Goal: Task Accomplishment & Management: Manage account settings

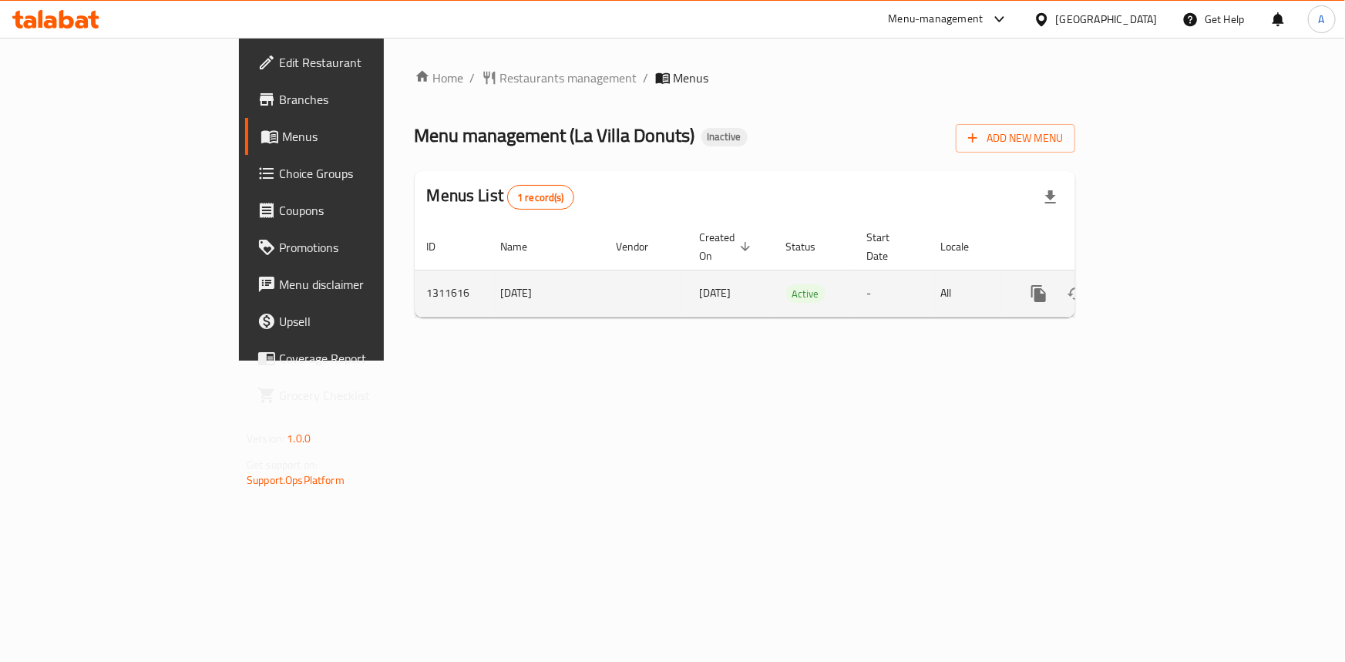
click at [1169, 281] on link "enhanced table" at bounding box center [1150, 293] width 37 height 37
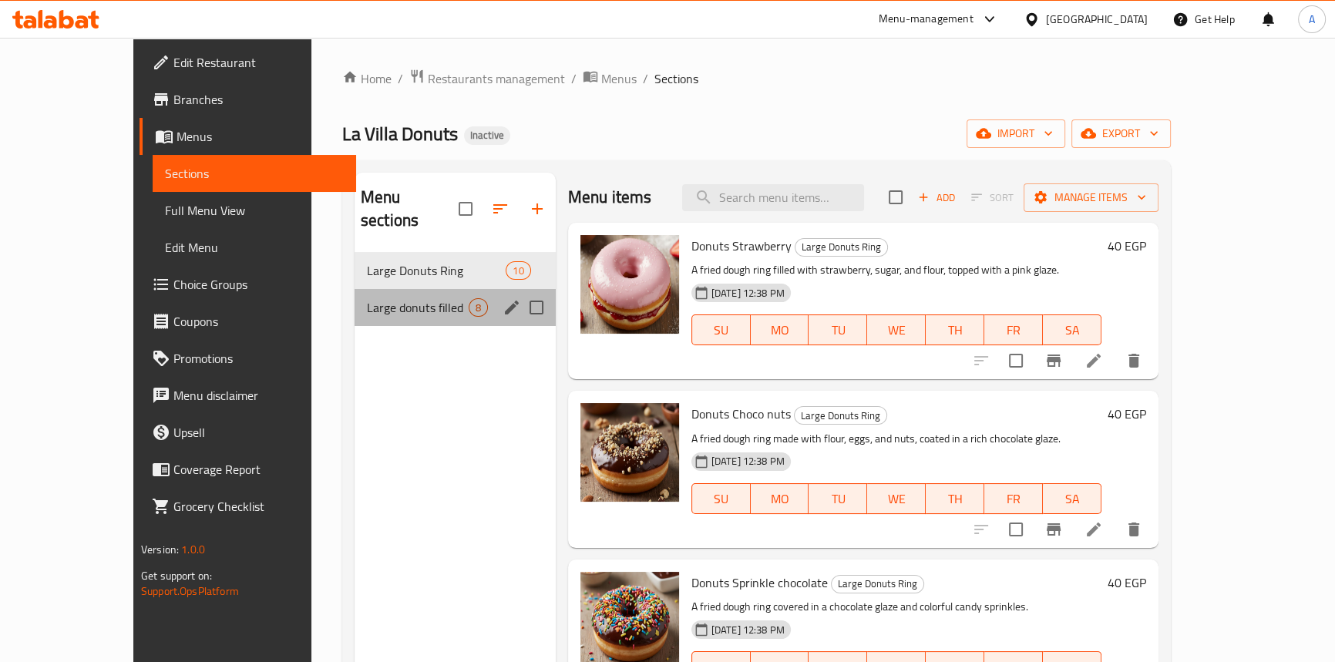
click at [355, 295] on div "Large donuts filled 8" at bounding box center [455, 307] width 201 height 37
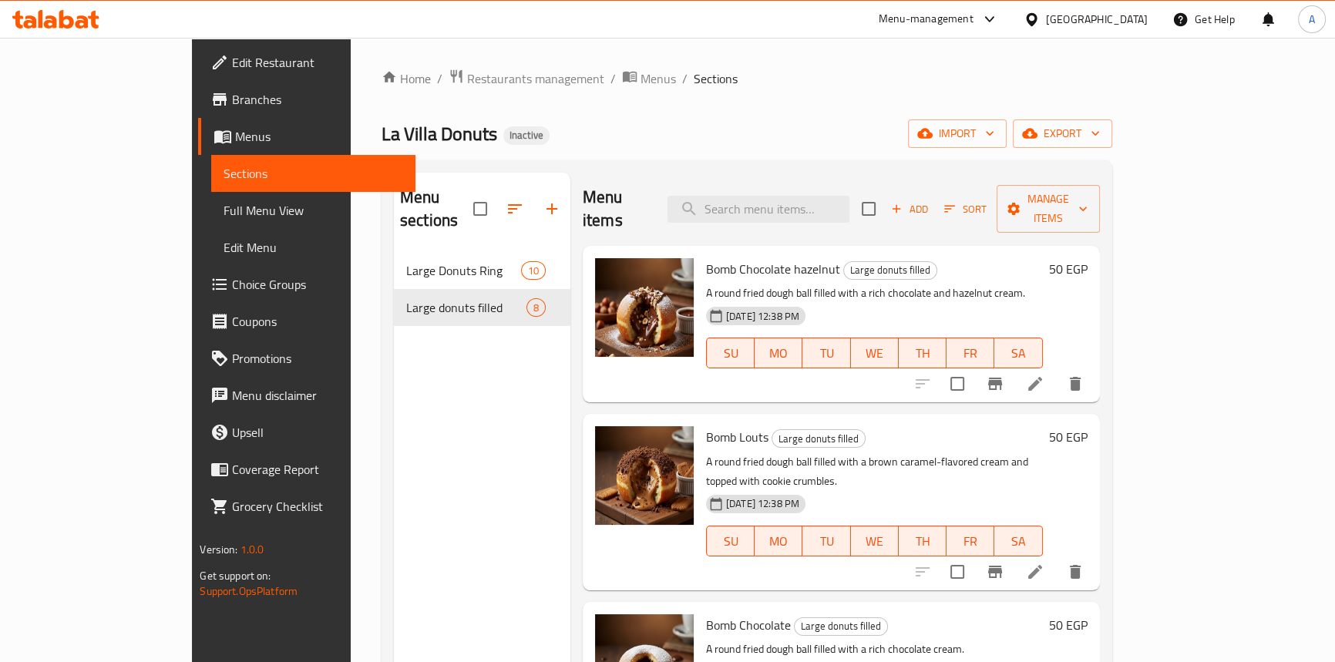
click at [706, 257] on span "Bomb Chocolate hazelnut" at bounding box center [773, 268] width 134 height 23
copy span "Chocolate"
click at [785, 207] on input "search" at bounding box center [759, 209] width 182 height 27
paste input "Chocolate"
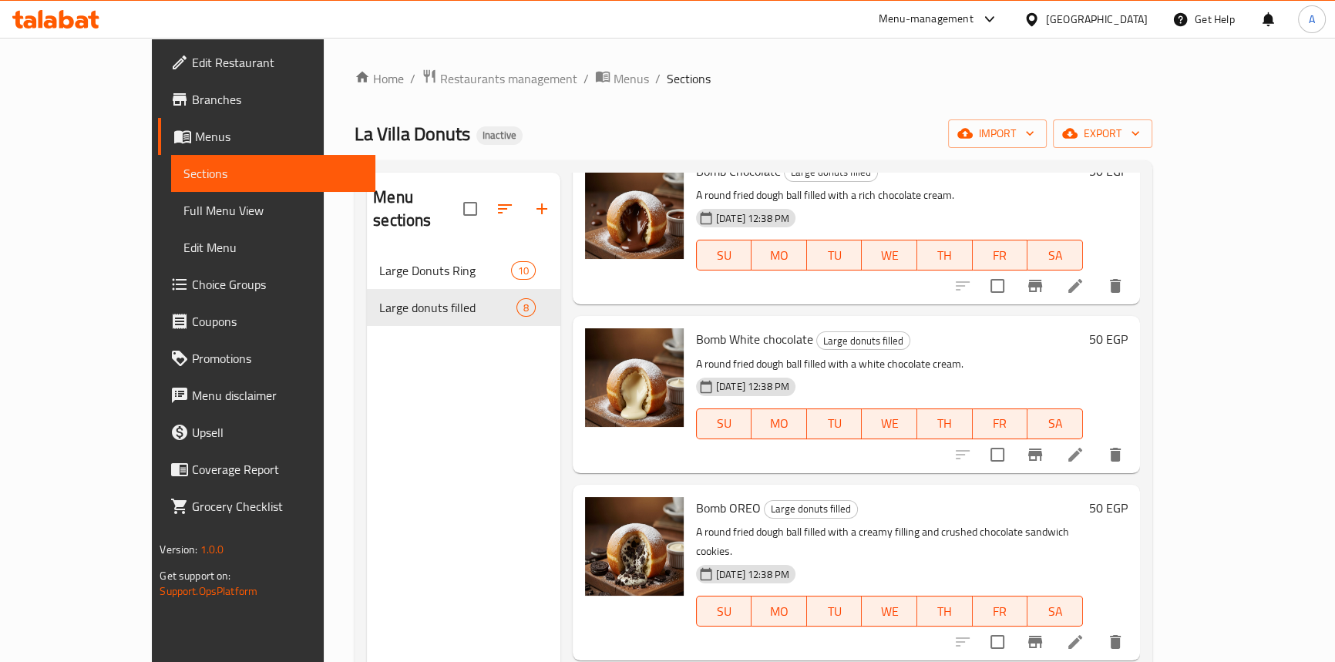
scroll to position [1228, 0]
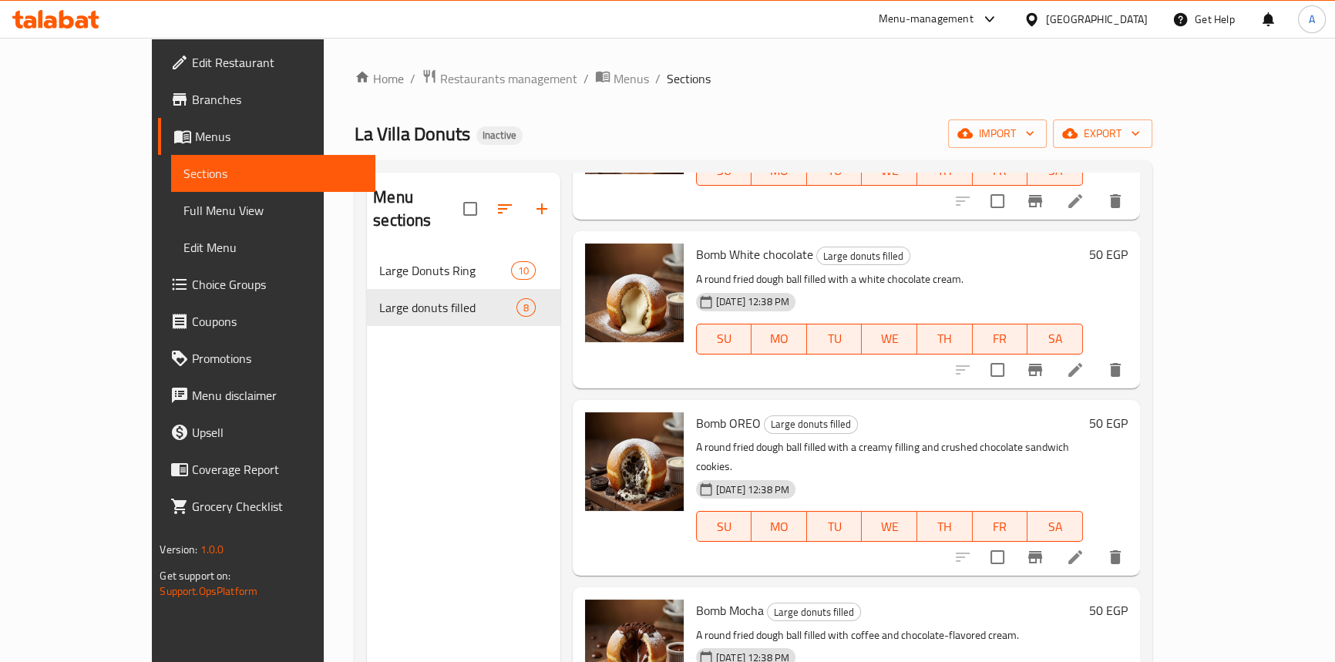
type input "Chocolate"
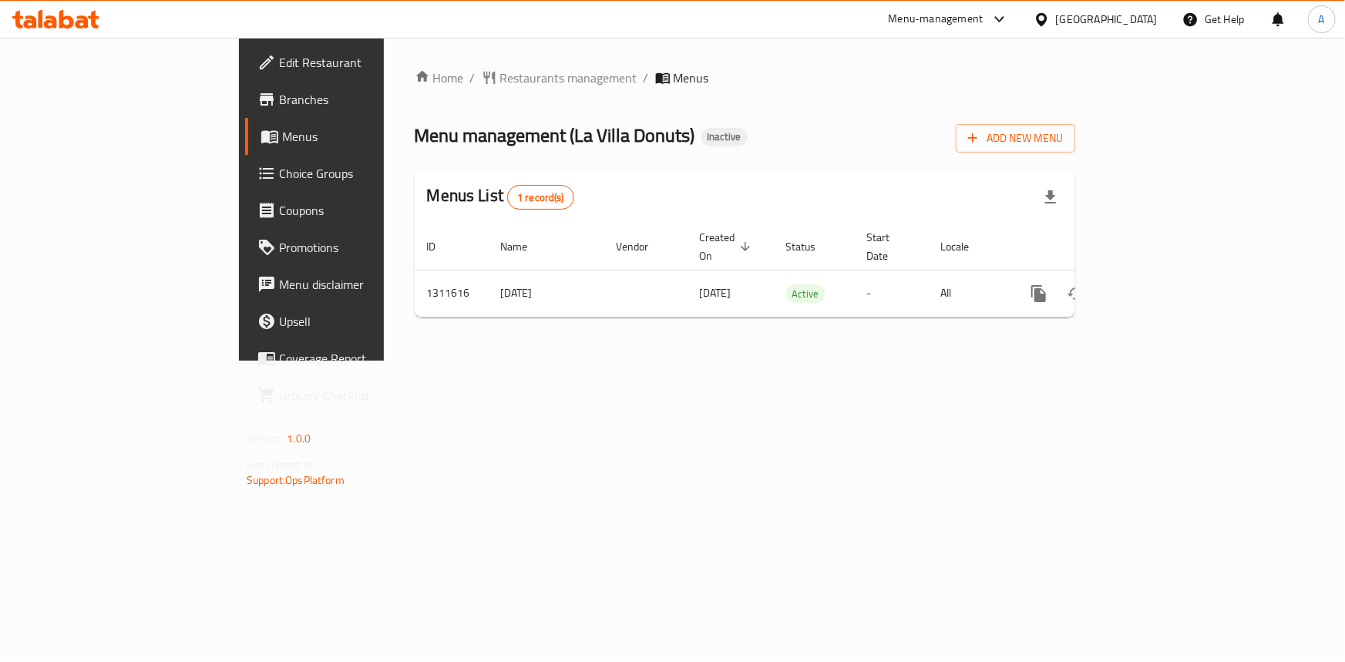
drag, startPoint x: 76, startPoint y: 76, endPoint x: 104, endPoint y: 77, distance: 28.6
click at [245, 76] on link "Edit Restaurant" at bounding box center [354, 62] width 218 height 37
